Goal: Information Seeking & Learning: Learn about a topic

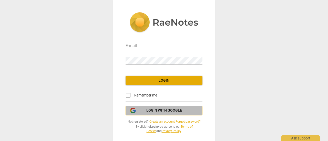
click at [173, 111] on span "Login with Google" at bounding box center [165, 110] width 36 height 5
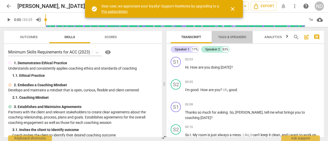
click at [240, 38] on span "Tags & Speakers" at bounding box center [232, 37] width 28 height 4
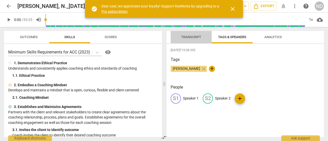
click at [191, 37] on span "Transcript" at bounding box center [191, 37] width 20 height 4
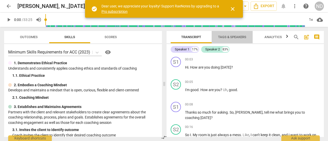
click at [225, 36] on span "Tags & Speakers" at bounding box center [232, 37] width 28 height 4
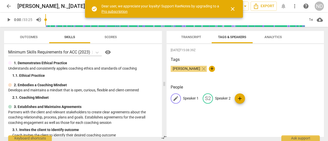
click at [189, 100] on p "Speaker 1" at bounding box center [191, 98] width 16 height 5
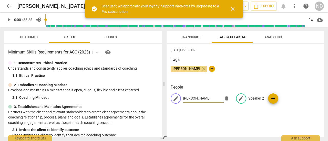
type input "[PERSON_NAME]"
click at [251, 97] on p "Speaker 2" at bounding box center [257, 98] width 16 height 5
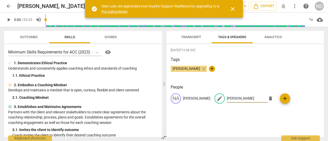
type input "[PERSON_NAME]"
click at [270, 71] on div "[PERSON_NAME] close +" at bounding box center [245, 71] width 149 height 10
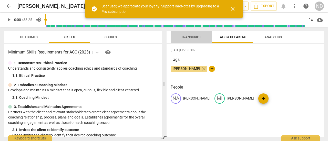
click at [200, 40] on span "Transcript" at bounding box center [191, 37] width 32 height 7
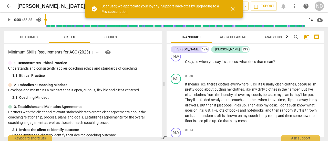
scroll to position [127, 0]
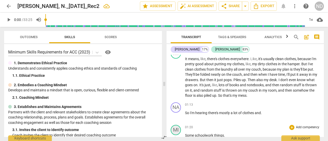
click at [179, 133] on div "MI" at bounding box center [176, 130] width 10 height 10
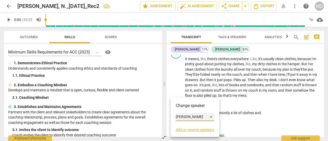
click at [195, 118] on div "[PERSON_NAME]" at bounding box center [195, 117] width 38 height 8
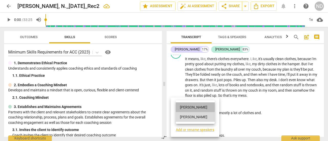
click at [191, 109] on li "[PERSON_NAME]" at bounding box center [195, 108] width 39 height 10
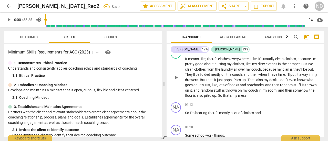
click at [274, 96] on p "It means , like , there's clothes everywhere . Like , it's usually clean clothe…" at bounding box center [252, 77] width 135 height 42
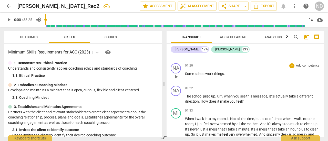
click at [186, 75] on span "Some" at bounding box center [190, 74] width 10 height 4
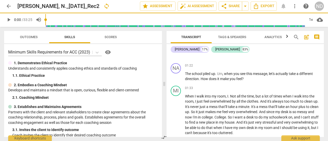
scroll to position [166, 0]
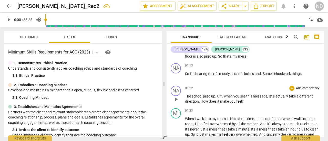
click at [269, 96] on span "," at bounding box center [269, 96] width 2 height 4
click at [268, 96] on span "message" at bounding box center [260, 96] width 14 height 4
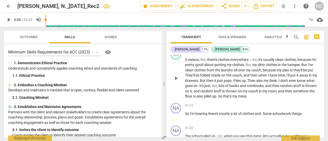
scroll to position [0, 0]
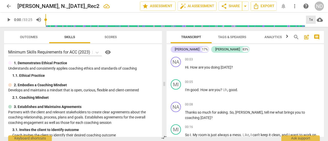
click at [311, 19] on div "1x" at bounding box center [311, 20] width 10 height 8
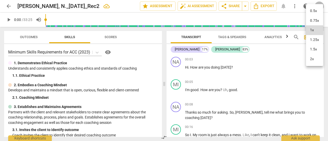
click at [313, 59] on li "2x" at bounding box center [314, 59] width 17 height 10
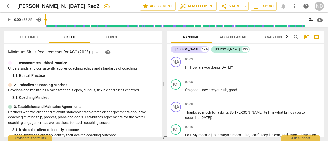
click at [9, 20] on span "play_arrow" at bounding box center [9, 20] width 6 height 6
click at [9, 20] on span "pause" at bounding box center [9, 20] width 6 height 6
click at [230, 91] on span "good" at bounding box center [233, 90] width 8 height 4
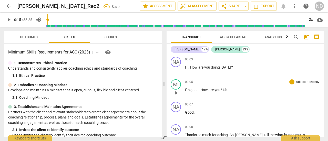
click at [224, 90] on span "Uh" at bounding box center [225, 90] width 4 height 4
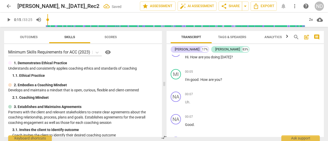
scroll to position [21, 0]
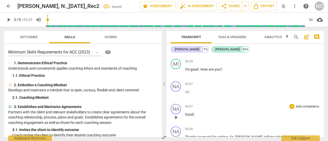
click at [185, 116] on span "Good" at bounding box center [189, 115] width 9 height 4
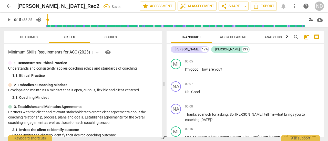
click at [185, 116] on span "Thanks" at bounding box center [191, 115] width 13 height 4
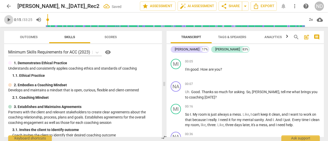
click at [10, 21] on span "play_arrow" at bounding box center [9, 20] width 6 height 6
type input "30"
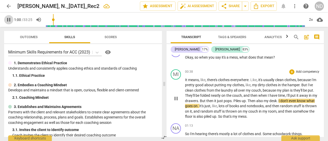
click at [10, 21] on span "pause" at bounding box center [9, 20] width 6 height 6
type input "61"
click at [232, 101] on span "pops" at bounding box center [228, 101] width 8 height 4
click at [9, 22] on span "play_arrow" at bounding box center [9, 20] width 6 height 6
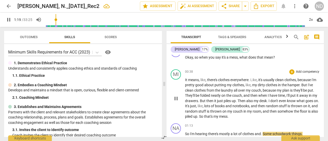
click at [9, 22] on span "pause" at bounding box center [9, 20] width 6 height 6
click at [265, 134] on span "Some" at bounding box center [268, 134] width 10 height 4
click at [6, 21] on span "play_arrow" at bounding box center [9, 20] width 6 height 6
click at [6, 21] on span "pause" at bounding box center [9, 20] width 6 height 6
type input "82"
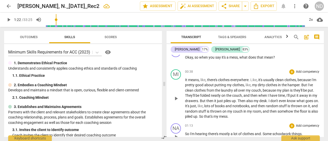
click at [257, 133] on span "and" at bounding box center [258, 134] width 6 height 4
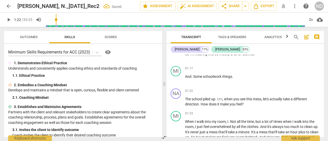
scroll to position [194, 0]
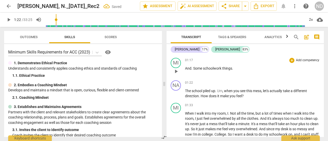
click at [187, 69] on span "And" at bounding box center [188, 68] width 6 height 4
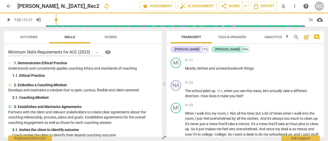
click at [9, 22] on span "play_arrow" at bounding box center [9, 20] width 6 height 6
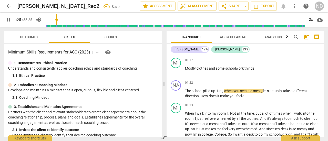
click at [9, 22] on span "pause" at bounding box center [9, 20] width 6 height 6
click at [257, 69] on p "Mostly clothes and some schoolwork things ." at bounding box center [252, 68] width 135 height 5
click at [247, 68] on span "things" at bounding box center [250, 68] width 10 height 4
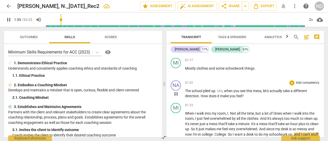
scroll to position [277, 0]
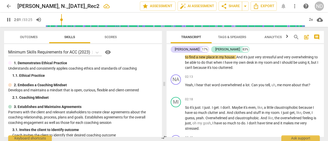
click at [6, 19] on span "pause" at bounding box center [9, 20] width 6 height 6
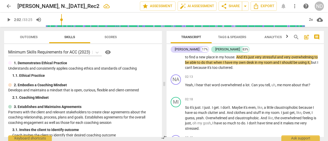
click at [219, 58] on span "in" at bounding box center [218, 57] width 4 height 4
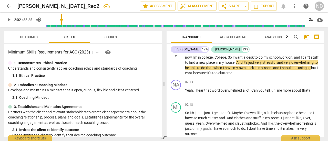
click at [226, 57] on span "College" at bounding box center [221, 57] width 12 height 4
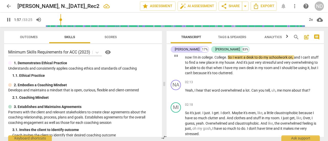
click at [226, 57] on span "College" at bounding box center [221, 57] width 12 height 4
click at [228, 57] on span "." at bounding box center [227, 57] width 2 height 4
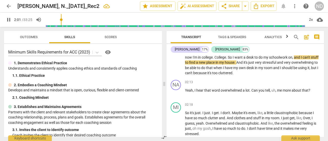
click at [7, 18] on span "pause" at bounding box center [9, 20] width 6 height 6
type input "122"
click at [228, 56] on span "." at bounding box center [227, 57] width 2 height 4
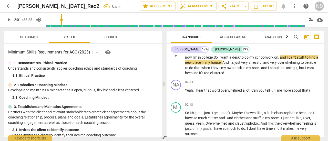
click at [230, 57] on span "want" at bounding box center [225, 57] width 9 height 4
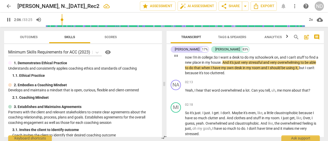
click at [229, 60] on p "When I walk into my room , I . Not all the time , but a lot of times when I wal…" at bounding box center [252, 55] width 135 height 42
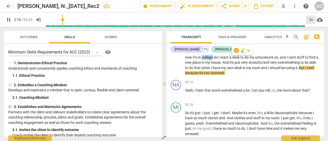
click at [308, 21] on div "2x" at bounding box center [311, 20] width 10 height 8
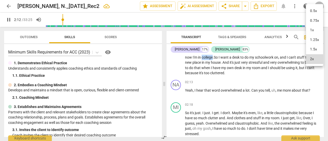
click at [311, 31] on li "1x" at bounding box center [314, 30] width 17 height 10
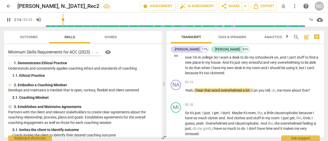
click at [230, 57] on span "want" at bounding box center [225, 57] width 9 height 4
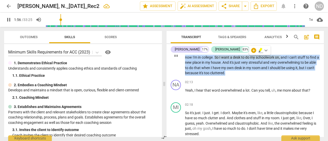
click at [230, 57] on span "want" at bounding box center [225, 57] width 9 height 4
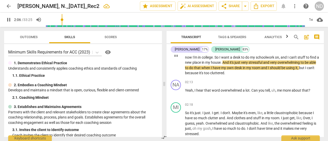
click at [213, 59] on span "college" at bounding box center [207, 57] width 11 height 4
click at [177, 57] on span "pause" at bounding box center [176, 55] width 6 height 6
click at [315, 18] on div "1x" at bounding box center [311, 20] width 10 height 8
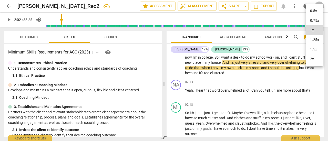
click at [312, 51] on li "1.5x" at bounding box center [314, 50] width 17 height 10
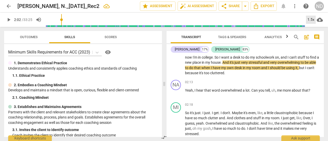
click at [309, 21] on div "1.5x" at bounding box center [311, 20] width 10 height 8
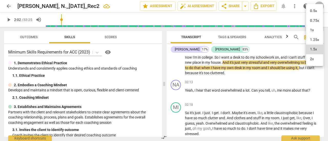
click at [308, 60] on li "2x" at bounding box center [314, 59] width 17 height 10
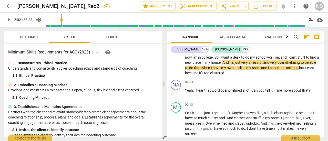
click at [8, 21] on span "play_arrow" at bounding box center [9, 20] width 6 height 6
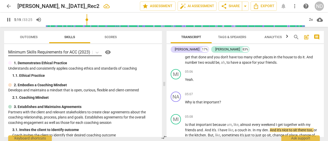
scroll to position [703, 0]
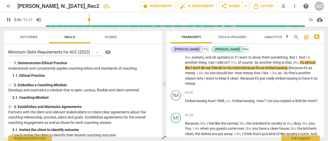
click at [10, 20] on span "pause" at bounding box center [9, 20] width 6 height 6
click at [176, 66] on span "play_arrow" at bounding box center [176, 63] width 6 height 6
click at [176, 66] on span "pause" at bounding box center [176, 63] width 6 height 6
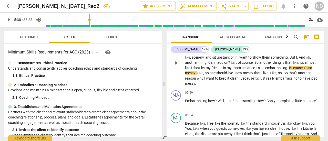
click at [237, 65] on span "," at bounding box center [238, 63] width 2 height 4
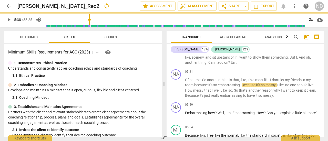
scroll to position [715, 0]
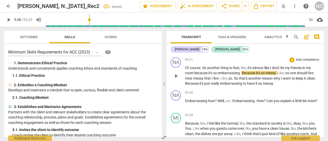
click at [203, 70] on span "So" at bounding box center [204, 68] width 5 height 4
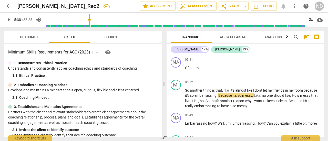
click at [254, 55] on div "MI play_arrow pause 05:08 + Add competency keyboard_arrow_right Is that importa…" at bounding box center [246, 36] width 158 height 38
click at [176, 102] on span "play_arrow" at bounding box center [176, 99] width 6 height 6
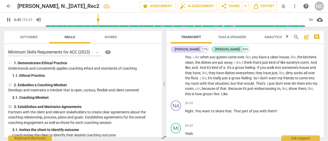
scroll to position [914, 0]
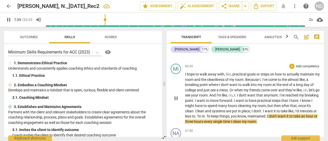
click at [176, 102] on span "pause" at bounding box center [176, 98] width 6 height 6
type input "460"
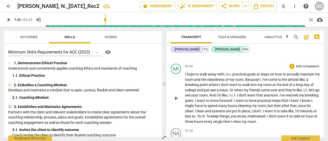
click at [211, 119] on span "To" at bounding box center [209, 116] width 5 height 4
click at [10, 20] on span "play_arrow" at bounding box center [9, 20] width 6 height 6
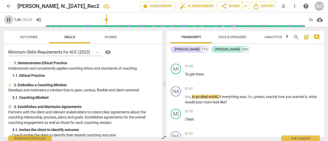
click at [8, 19] on span "pause" at bounding box center [9, 20] width 6 height 6
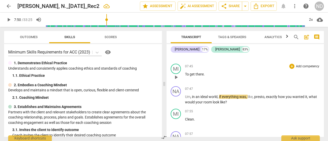
click at [184, 79] on div "play_arrow pause" at bounding box center [178, 77] width 13 height 7
click at [186, 76] on span "To" at bounding box center [187, 74] width 5 height 4
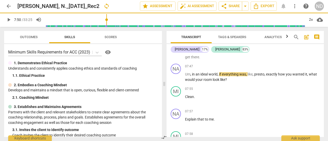
scroll to position [979, 0]
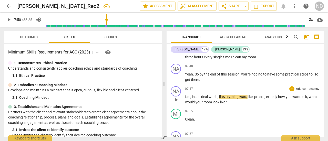
click at [186, 99] on span "Um" at bounding box center [187, 97] width 5 height 4
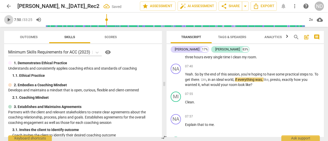
click at [8, 22] on span "play_arrow" at bounding box center [9, 20] width 6 height 6
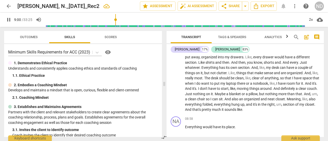
scroll to position [1172, 0]
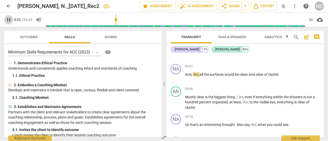
click at [8, 22] on span "pause" at bounding box center [9, 20] width 6 height 6
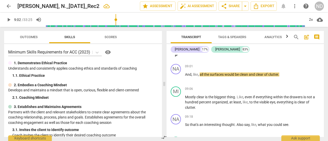
click at [185, 57] on div "play_arrow pause" at bounding box center [178, 55] width 13 height 7
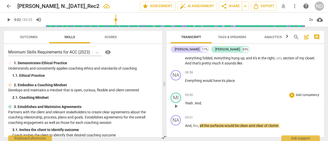
scroll to position [1110, 0]
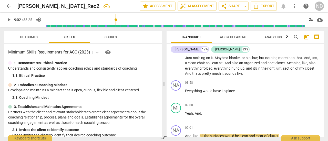
click at [315, 71] on span "." at bounding box center [315, 68] width 1 height 4
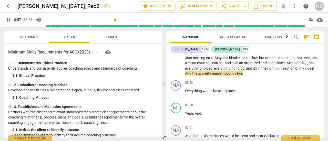
click at [237, 76] on span "sounds" at bounding box center [231, 74] width 13 height 4
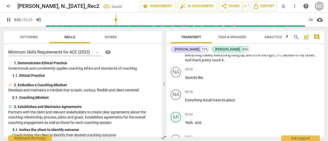
scroll to position [1123, 0]
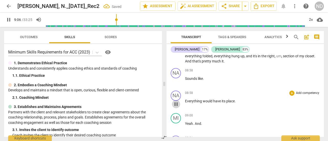
click at [177, 108] on span "pause" at bounding box center [176, 104] width 6 height 6
click at [186, 103] on span "Everything" at bounding box center [194, 101] width 18 height 4
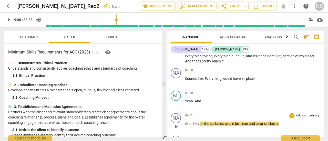
click at [178, 130] on span "play_arrow" at bounding box center [176, 127] width 6 height 6
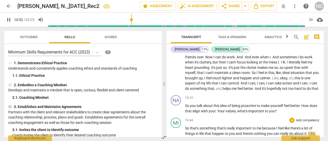
scroll to position [1400, 0]
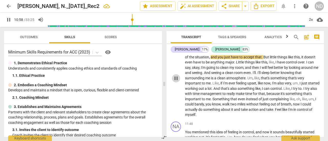
click at [177, 82] on span "pause" at bounding box center [176, 78] width 6 height 6
click at [8, 22] on span "play_arrow" at bounding box center [9, 20] width 6 height 6
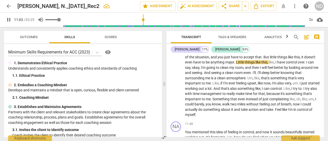
type input "664"
click at [43, 23] on button "volume_up" at bounding box center [40, 19] width 9 height 9
type input "0"
type input "666"
type input "0.42"
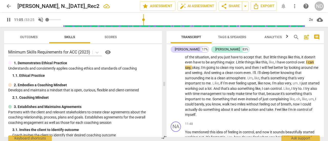
type input "667"
type input "0.42"
click at [53, 20] on input "range" at bounding box center [52, 19] width 15 height 1
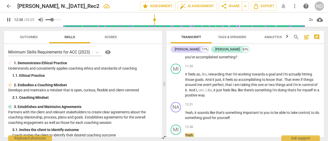
scroll to position [1574, 0]
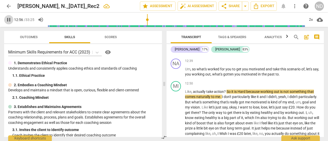
click at [9, 19] on span "pause" at bounding box center [9, 20] width 6 height 6
click at [187, 94] on span "Like" at bounding box center [188, 92] width 6 height 4
click at [185, 94] on span "Like" at bounding box center [188, 92] width 6 height 4
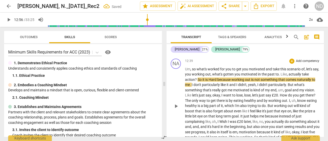
click at [198, 82] on span "So" at bounding box center [200, 80] width 5 height 4
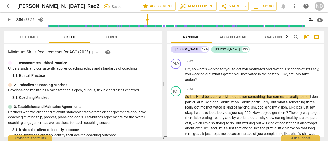
click at [9, 19] on span "play_arrow" at bounding box center [9, 20] width 6 height 6
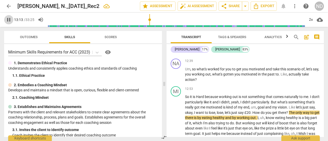
click at [9, 19] on span "pause" at bounding box center [9, 20] width 6 height 6
type input "794"
click at [251, 115] on span "£20" at bounding box center [248, 113] width 6 height 4
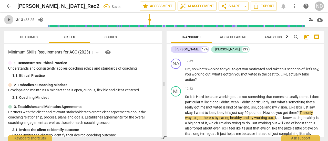
click at [7, 22] on span "play_arrow" at bounding box center [9, 20] width 6 height 6
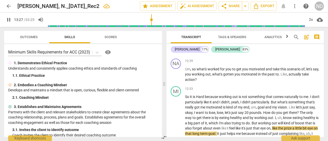
scroll to position [1662, 0]
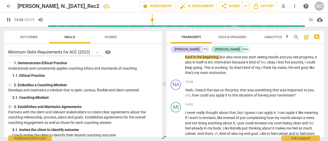
click at [10, 20] on span "pause" at bounding box center [9, 20] width 6 height 6
type input "815"
click at [210, 54] on span "£20" at bounding box center [206, 52] width 7 height 4
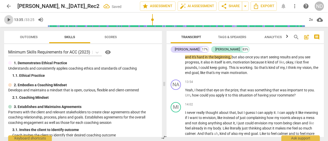
click at [11, 21] on span "play_arrow" at bounding box center [9, 20] width 6 height 6
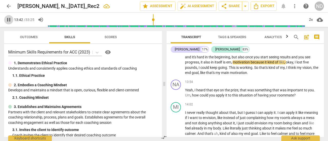
click at [11, 21] on span "pause" at bounding box center [9, 20] width 6 height 6
click at [231, 64] on span "em" at bounding box center [229, 62] width 5 height 4
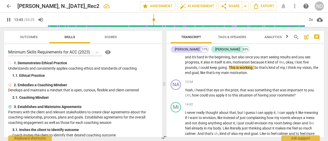
drag, startPoint x: 4, startPoint y: 21, endPoint x: 7, endPoint y: 20, distance: 3.6
click at [7, 20] on div "pause 13:45 / 33:25 volume_up 2x cloud_download" at bounding box center [164, 20] width 328 height 14
click at [7, 20] on span "pause" at bounding box center [9, 20] width 6 height 6
type input "827"
click at [251, 64] on span "motivation" at bounding box center [242, 62] width 18 height 4
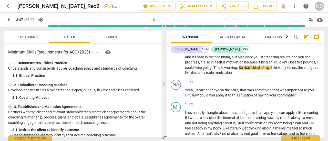
click at [10, 21] on span "play_arrow" at bounding box center [9, 20] width 6 height 6
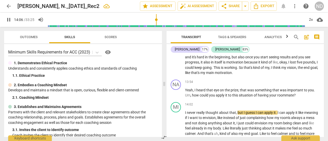
click at [10, 21] on span "pause" at bounding box center [9, 20] width 6 height 6
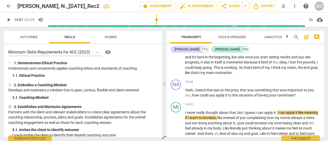
type input "847"
click at [293, 98] on span "roommate" at bounding box center [286, 95] width 17 height 4
click at [9, 19] on span "play_arrow" at bounding box center [9, 20] width 6 height 6
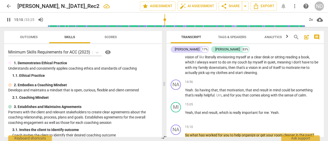
scroll to position [1838, 0]
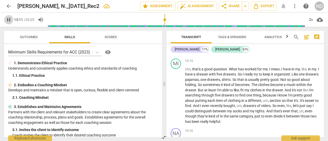
click at [9, 19] on span "pause" at bounding box center [9, 20] width 6 height 6
click at [186, 49] on span "So" at bounding box center [187, 47] width 5 height 4
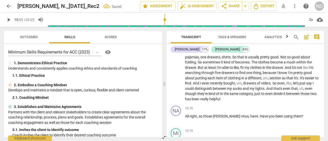
scroll to position [1815, 0]
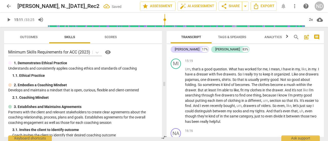
click at [271, 49] on span "Yeah" at bounding box center [275, 47] width 8 height 4
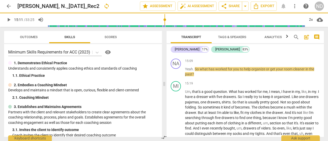
scroll to position [1838, 0]
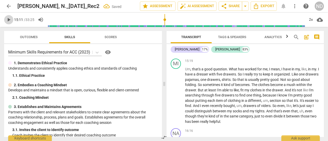
click at [10, 18] on span "play_arrow" at bounding box center [9, 20] width 6 height 6
click at [10, 18] on span "pause" at bounding box center [9, 20] width 6 height 6
click at [10, 22] on span "play_arrow" at bounding box center [9, 20] width 6 height 6
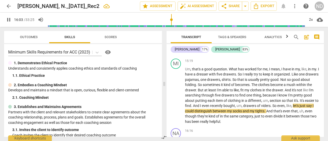
click at [10, 22] on span "pause" at bounding box center [9, 20] width 6 height 6
type input "964"
click at [271, 108] on span "viders" at bounding box center [265, 106] width 9 height 4
click at [9, 20] on span "play_arrow" at bounding box center [9, 20] width 6 height 6
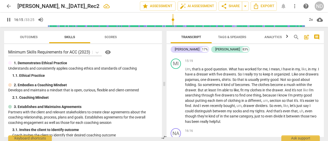
scroll to position [1930, 0]
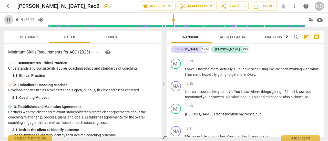
click at [9, 20] on span "pause" at bounding box center [9, 20] width 6 height 6
type input "980"
click at [241, 49] on span "virus" at bounding box center [245, 47] width 8 height 4
click at [173, 75] on span "play_arrow" at bounding box center [176, 72] width 6 height 6
click at [173, 75] on span "pause" at bounding box center [176, 72] width 6 height 6
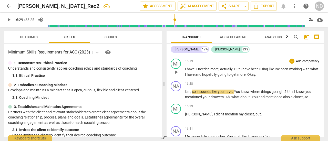
click at [256, 77] on span "Okay" at bounding box center [252, 75] width 8 height 4
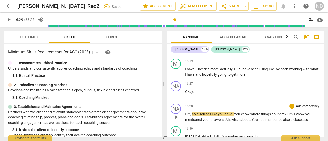
click at [185, 116] on span "Um" at bounding box center [187, 114] width 5 height 4
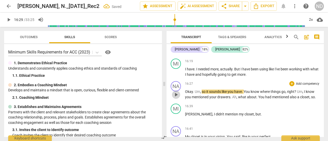
click at [179, 98] on span "play_arrow" at bounding box center [176, 95] width 6 height 6
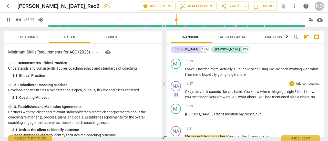
scroll to position [2020, 0]
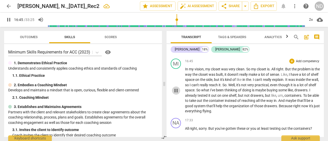
click at [176, 94] on span "pause" at bounding box center [176, 91] width 6 height 6
type input "1006"
click at [186, 49] on span "My" at bounding box center [188, 47] width 6 height 4
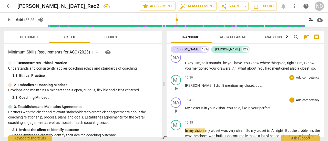
click at [213, 88] on span "," at bounding box center [214, 86] width 2 height 4
click at [177, 92] on span "play_arrow" at bounding box center [176, 89] width 6 height 6
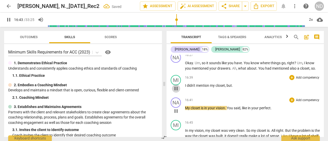
click at [177, 92] on span "pause" at bounding box center [176, 89] width 6 height 6
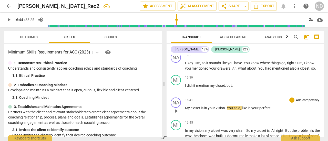
click at [186, 110] on span "My" at bounding box center [188, 108] width 6 height 4
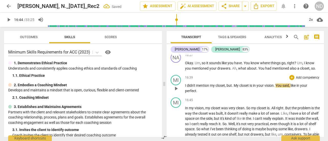
click at [255, 88] on span "in" at bounding box center [255, 86] width 4 height 4
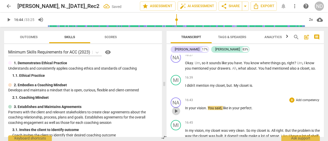
click at [177, 114] on span "play_arrow" at bounding box center [176, 111] width 6 height 6
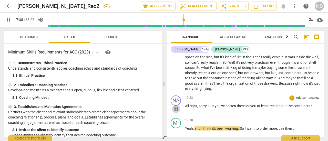
click at [177, 112] on span "pause" at bounding box center [176, 109] width 6 height 6
click at [186, 108] on span "All" at bounding box center [187, 106] width 5 height 4
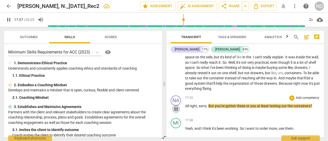
click at [175, 112] on span "pause" at bounding box center [176, 109] width 6 height 6
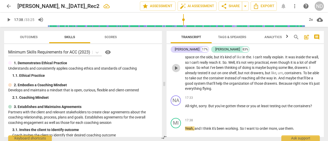
click at [178, 71] on span "play_arrow" at bounding box center [176, 68] width 6 height 6
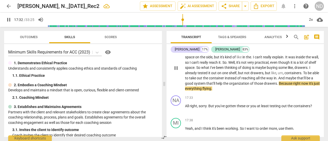
click at [178, 71] on span "pause" at bounding box center [176, 68] width 6 height 6
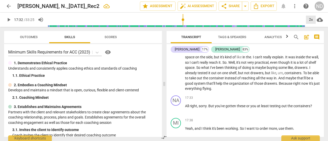
click at [311, 20] on div "2x" at bounding box center [311, 20] width 10 height 8
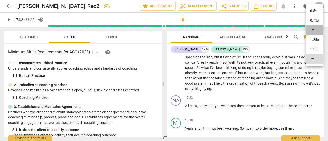
click at [312, 30] on li "1x" at bounding box center [314, 30] width 17 height 10
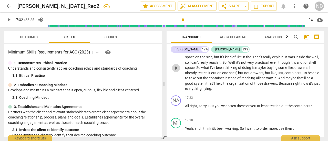
click at [176, 72] on button "play_arrow" at bounding box center [176, 68] width 8 height 8
click at [186, 108] on span "All" at bounding box center [187, 106] width 5 height 4
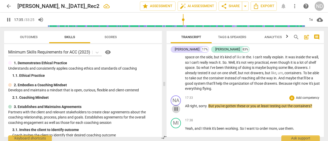
click at [177, 112] on span "pause" at bounding box center [176, 109] width 6 height 6
click at [229, 86] on span "the" at bounding box center [226, 84] width 6 height 4
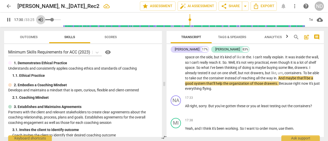
type input "1051"
click at [41, 21] on span "volume_up" at bounding box center [41, 20] width 6 height 6
type input "0"
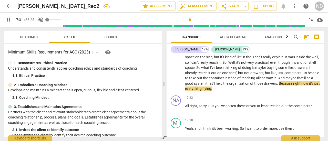
type input "1052"
type input "1"
type input "1052"
type input "1"
click at [60, 20] on input "range" at bounding box center [52, 19] width 15 height 1
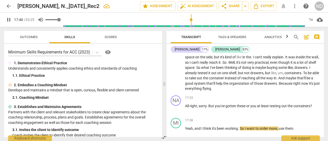
type input "1060"
type input "0.36"
type input "1061"
type input "0.36"
click at [52, 20] on input "range" at bounding box center [52, 19] width 15 height 1
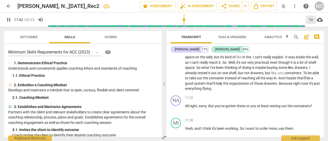
click at [310, 21] on div "1x" at bounding box center [311, 20] width 10 height 8
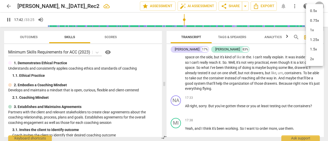
scroll to position [2148, 0]
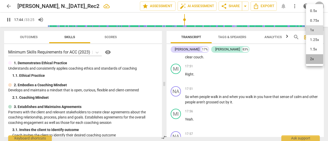
click at [312, 58] on li "2x" at bounding box center [314, 59] width 17 height 10
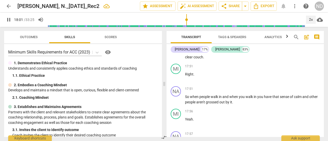
scroll to position [2243, 0]
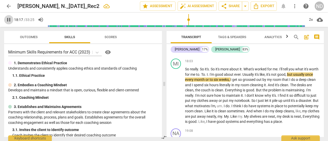
click at [9, 21] on span "pause" at bounding box center [9, 20] width 6 height 6
type input "1098"
click at [309, 71] on span "worth" at bounding box center [313, 69] width 9 height 4
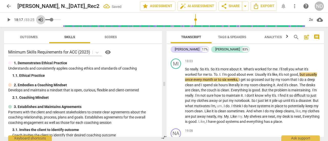
click at [43, 22] on span "volume_up" at bounding box center [41, 20] width 6 height 6
type input "0"
type input "1098"
type input "1"
type input "1098"
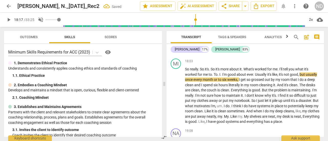
type input "1"
click at [60, 19] on input "range" at bounding box center [52, 19] width 15 height 1
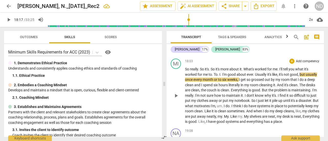
click at [192, 71] on span "really" at bounding box center [194, 69] width 8 height 4
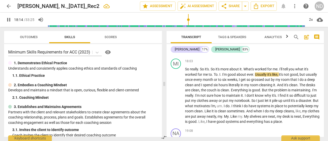
click at [11, 24] on div "pause 18:14 / 33:25 volume_up 2x cloud_download" at bounding box center [164, 20] width 320 height 14
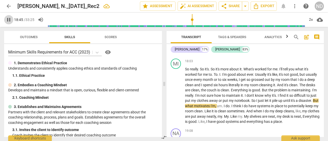
click at [8, 20] on span "pause" at bounding box center [9, 20] width 6 height 6
type input "1126"
click at [250, 103] on span "notebook" at bounding box center [242, 101] width 15 height 4
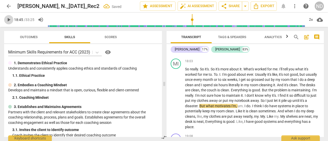
click at [9, 21] on span "play_arrow" at bounding box center [9, 20] width 6 height 6
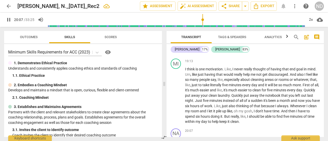
scroll to position [2434, 0]
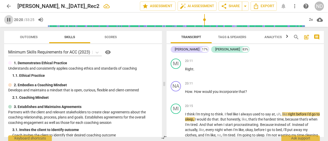
click at [10, 20] on span "pause" at bounding box center [9, 20] width 6 height 6
click at [185, 71] on span "Right" at bounding box center [189, 69] width 8 height 4
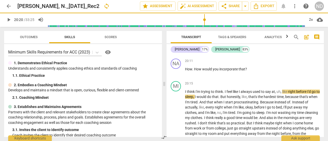
scroll to position [2411, 0]
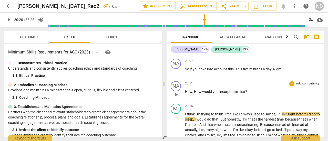
click at [186, 94] on span "How" at bounding box center [188, 92] width 7 height 4
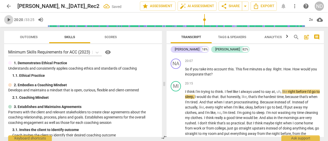
click at [9, 18] on span "play_arrow" at bounding box center [9, 20] width 6 height 6
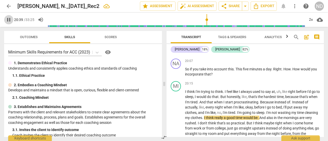
click at [11, 18] on span "pause" at bounding box center [9, 20] width 6 height 6
click at [10, 20] on span "play_arrow" at bounding box center [9, 20] width 6 height 6
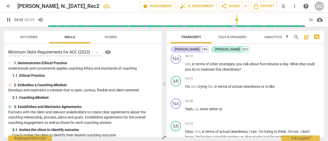
scroll to position [2951, 0]
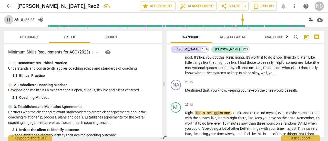
click at [10, 20] on span "pause" at bounding box center [9, 20] width 6 height 6
type input "1519"
click at [267, 75] on span "well" at bounding box center [264, 73] width 6 height 4
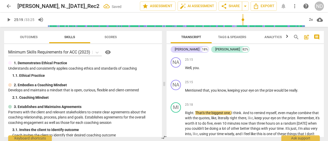
scroll to position [2984, 0]
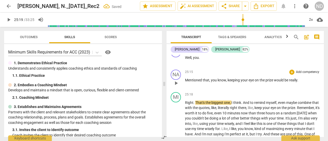
click at [186, 82] on span "Mentioned" at bounding box center [194, 80] width 18 height 4
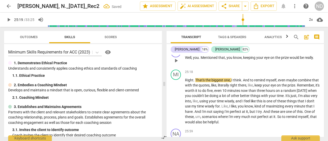
click at [200, 60] on span "." at bounding box center [200, 58] width 2 height 4
click at [7, 21] on span "play_arrow" at bounding box center [9, 20] width 6 height 6
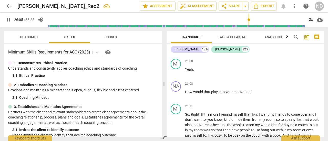
click at [7, 21] on span "pause" at bounding box center [9, 20] width 6 height 6
click at [188, 44] on span "Yeah" at bounding box center [189, 42] width 8 height 4
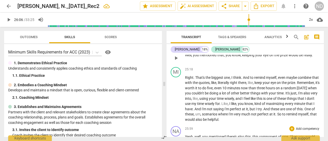
scroll to position [3043, 0]
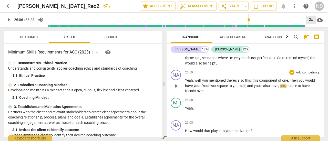
click at [309, 20] on div "2x" at bounding box center [311, 20] width 10 height 8
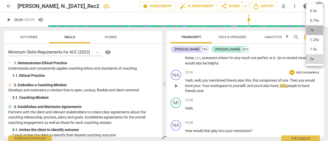
click at [310, 31] on li "1x" at bounding box center [314, 30] width 17 height 10
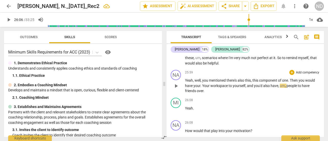
click at [189, 83] on span "Yeah" at bounding box center [189, 81] width 8 height 4
click at [311, 19] on div "1x" at bounding box center [311, 20] width 10 height 8
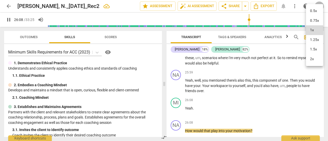
scroll to position [3132, 0]
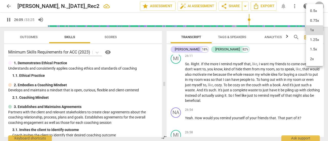
click at [311, 60] on li "2x" at bounding box center [314, 59] width 17 height 10
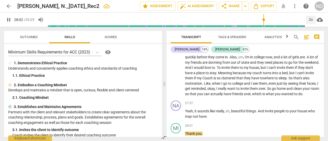
scroll to position [3329, 0]
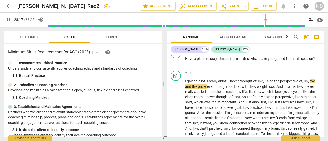
click at [9, 20] on span "pause" at bounding box center [9, 20] width 6 height 6
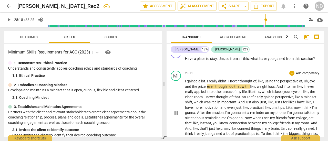
type input "1698"
click at [226, 83] on span "didn't" at bounding box center [222, 81] width 8 height 4
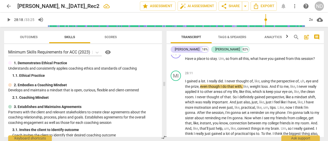
click at [9, 20] on span "play_arrow" at bounding box center [9, 20] width 6 height 6
click at [9, 20] on span "pause" at bounding box center [9, 20] width 6 height 6
click at [8, 23] on button "play_arrow" at bounding box center [8, 19] width 9 height 9
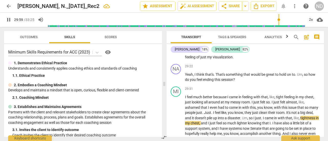
scroll to position [3504, 0]
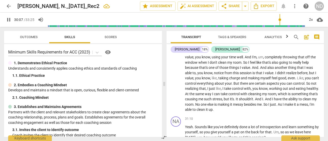
click at [8, 23] on button "pause" at bounding box center [8, 19] width 9 height 9
click at [310, 21] on div "2x" at bounding box center [311, 20] width 10 height 8
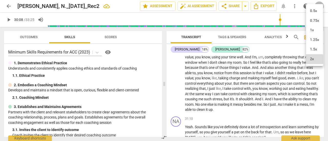
click at [311, 32] on li "1x" at bounding box center [314, 30] width 17 height 10
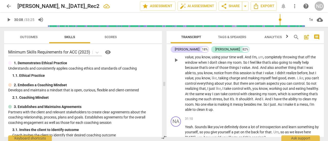
click at [248, 38] on span "lighter" at bounding box center [242, 36] width 11 height 4
click at [7, 20] on span "pause" at bounding box center [9, 20] width 6 height 6
type input "1811"
click at [262, 44] on span "Senate" at bounding box center [257, 42] width 12 height 4
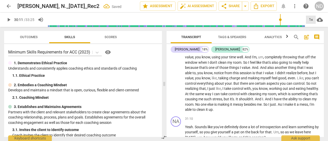
click at [312, 18] on div "1x" at bounding box center [311, 20] width 10 height 8
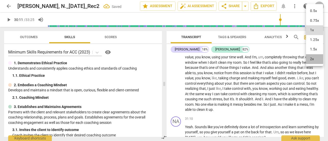
click at [313, 59] on li "2x" at bounding box center [314, 59] width 17 height 10
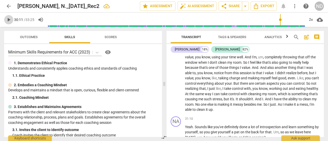
click at [10, 20] on span "play_arrow" at bounding box center [9, 20] width 6 height 6
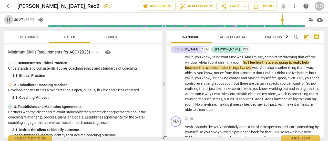
click at [10, 20] on span "pause" at bounding box center [9, 20] width 6 height 6
type input "1828"
click at [306, 59] on span "off" at bounding box center [308, 57] width 5 height 4
click at [10, 20] on span "play_arrow" at bounding box center [9, 20] width 6 height 6
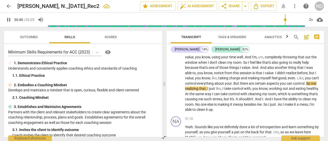
click at [10, 20] on span "pause" at bounding box center [9, 20] width 6 height 6
type input "1850"
click at [234, 86] on span "." at bounding box center [233, 84] width 2 height 4
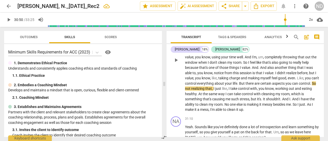
click at [246, 86] on span "But" at bounding box center [242, 84] width 6 height 4
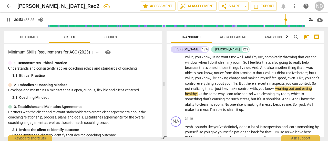
click at [11, 19] on span "pause" at bounding box center [9, 20] width 6 height 6
type input "1854"
click at [191, 91] on span "not" at bounding box center [188, 89] width 6 height 4
click at [204, 91] on span "realizing" at bounding box center [197, 89] width 14 height 4
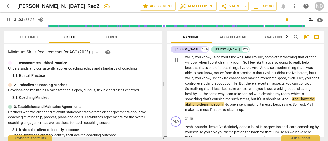
click at [212, 91] on span "," at bounding box center [212, 89] width 2 height 4
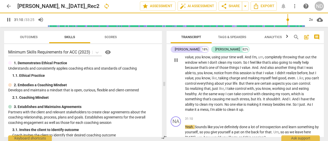
scroll to position [3595, 0]
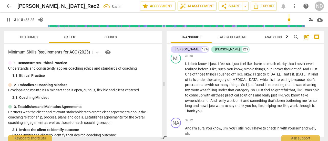
click at [8, 20] on span "pause" at bounding box center [9, 20] width 6 height 6
type input "1880"
click at [298, 38] on span "learn" at bounding box center [293, 36] width 9 height 4
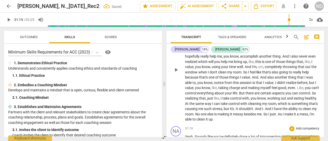
click at [199, 111] on span "causing" at bounding box center [191, 109] width 13 height 4
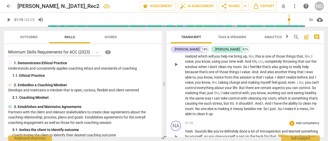
scroll to position [3556, 0]
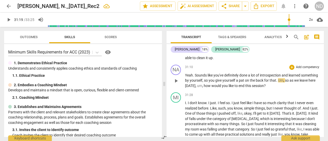
click at [218, 55] on span "is" at bounding box center [216, 53] width 3 height 4
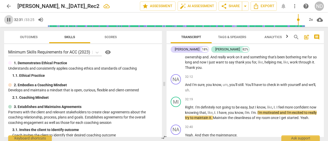
click at [9, 18] on span "pause" at bounding box center [9, 20] width 6 height 6
type input "1952"
click at [200, 110] on span "I'm" at bounding box center [198, 107] width 5 height 4
click at [187, 87] on span "And" at bounding box center [188, 85] width 7 height 4
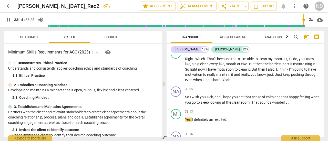
scroll to position [3821, 0]
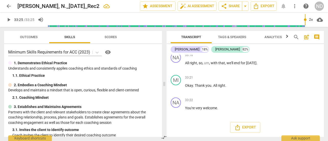
type input "2005"
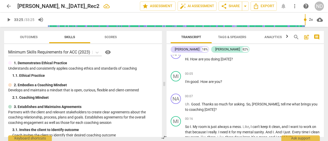
scroll to position [0, 0]
